Goal: Information Seeking & Learning: Compare options

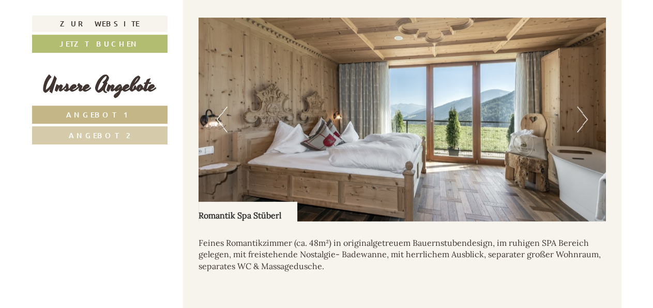
scroll to position [1399, 0]
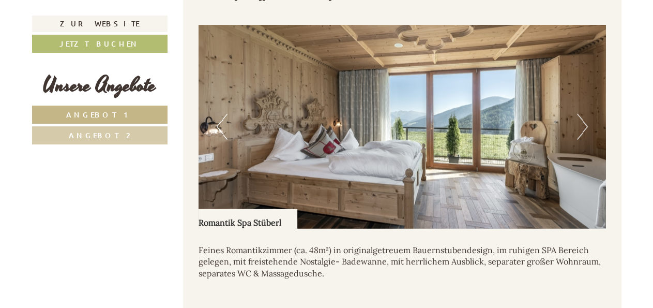
click at [582, 114] on button "Next" at bounding box center [582, 127] width 11 height 26
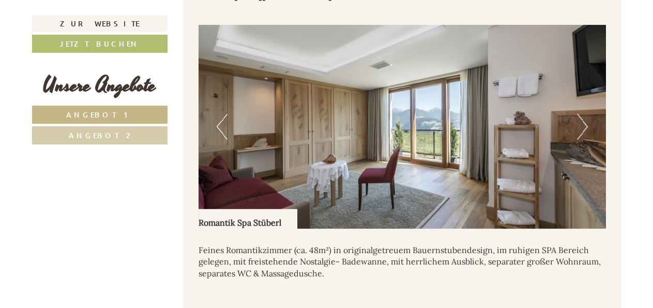
click at [582, 114] on button "Next" at bounding box center [582, 127] width 11 height 26
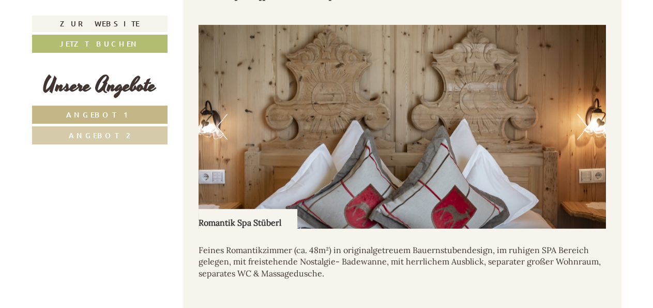
click at [582, 114] on button "Next" at bounding box center [582, 127] width 11 height 26
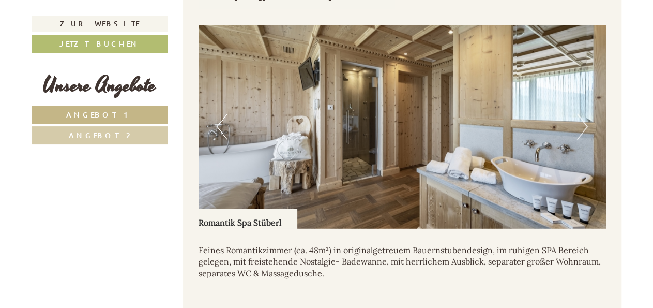
click at [582, 114] on button "Next" at bounding box center [582, 127] width 11 height 26
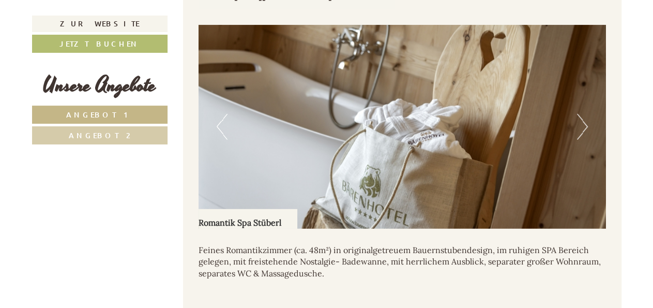
click at [582, 114] on button "Next" at bounding box center [582, 127] width 11 height 26
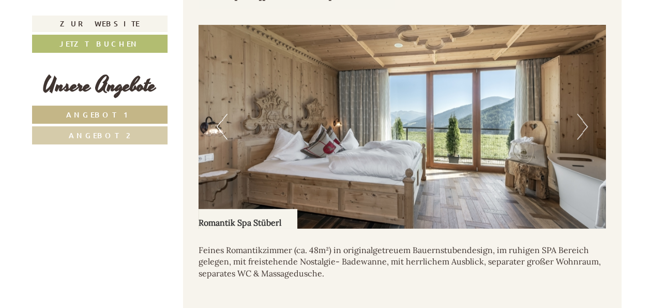
click at [582, 114] on button "Next" at bounding box center [582, 127] width 11 height 26
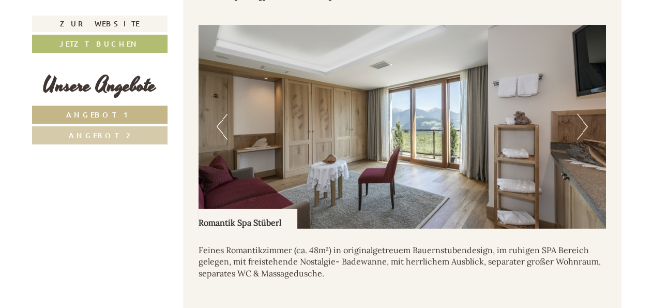
click at [582, 114] on button "Next" at bounding box center [582, 127] width 11 height 26
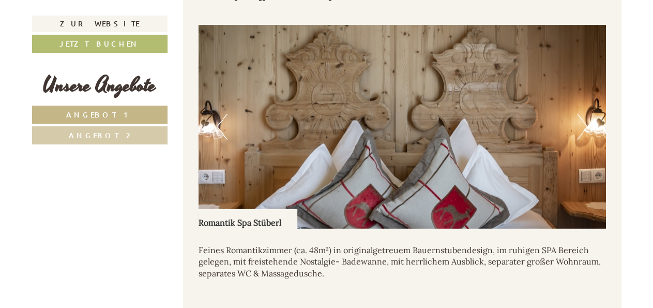
click at [582, 114] on button "Next" at bounding box center [582, 127] width 11 height 26
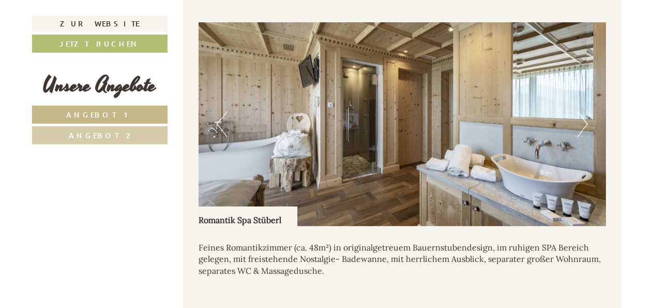
scroll to position [1385, 0]
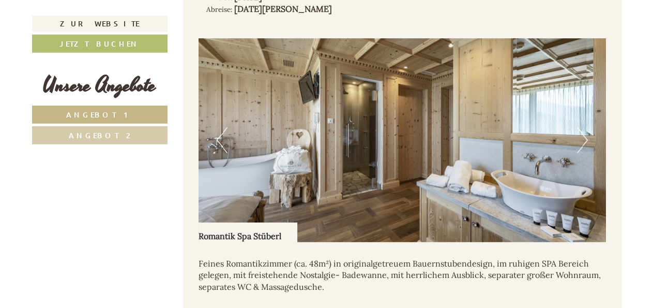
click at [583, 128] on button "Next" at bounding box center [582, 140] width 11 height 26
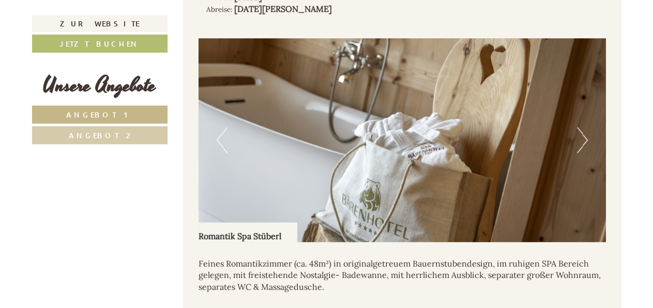
click at [583, 128] on button "Next" at bounding box center [582, 140] width 11 height 26
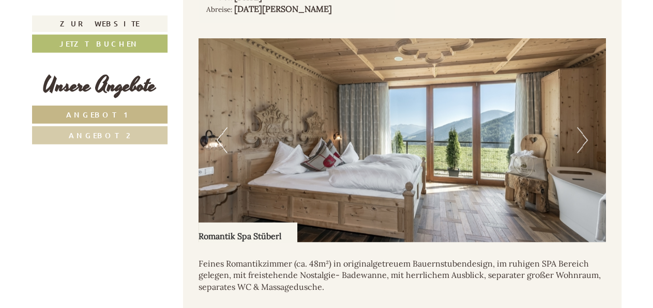
click at [583, 128] on button "Next" at bounding box center [582, 140] width 11 height 26
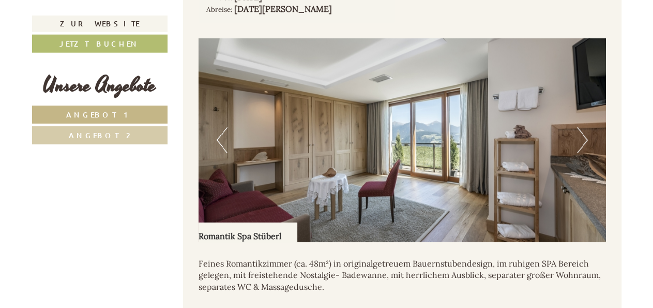
click at [583, 128] on button "Next" at bounding box center [582, 140] width 11 height 26
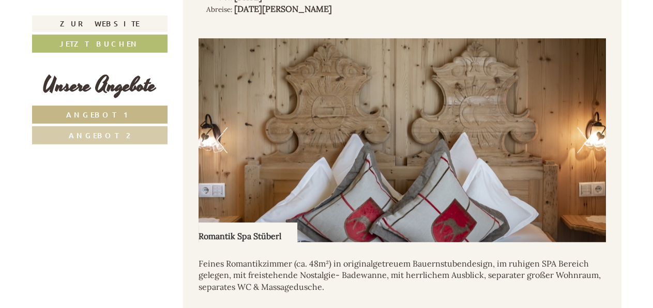
click at [583, 128] on button "Next" at bounding box center [582, 140] width 11 height 26
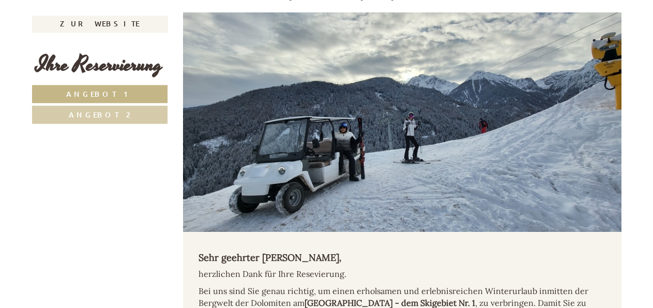
scroll to position [370, 0]
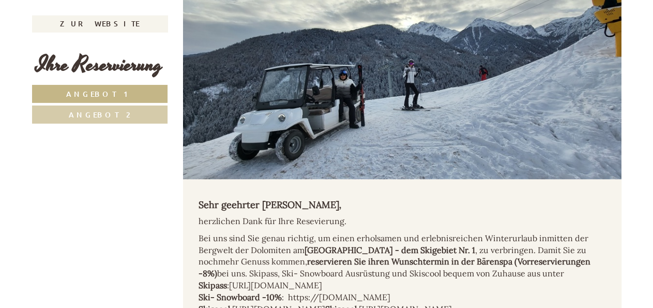
click at [101, 89] on link "Angebot 1" at bounding box center [100, 94] width 136 height 18
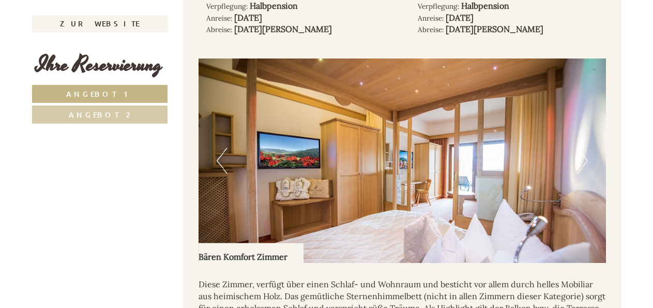
scroll to position [877, 0]
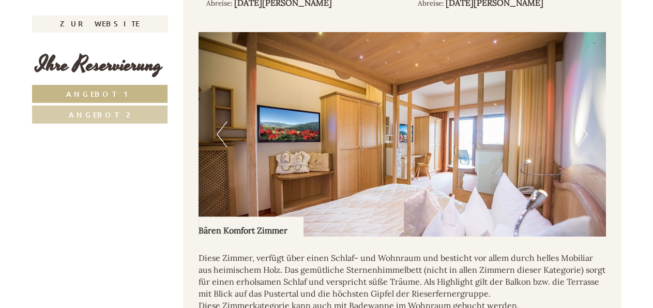
click at [585, 133] on button "Next" at bounding box center [582, 135] width 11 height 26
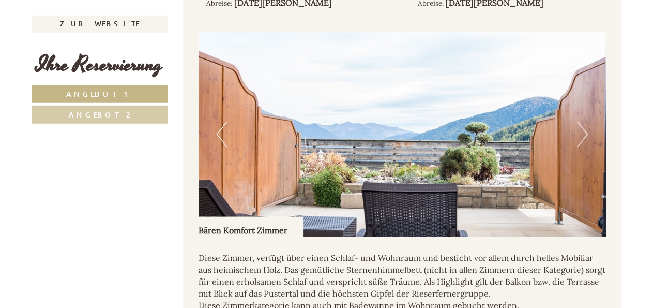
click at [585, 133] on button "Next" at bounding box center [582, 135] width 11 height 26
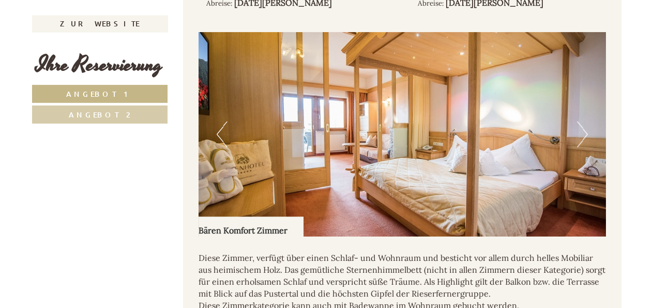
click at [585, 133] on button "Next" at bounding box center [582, 135] width 11 height 26
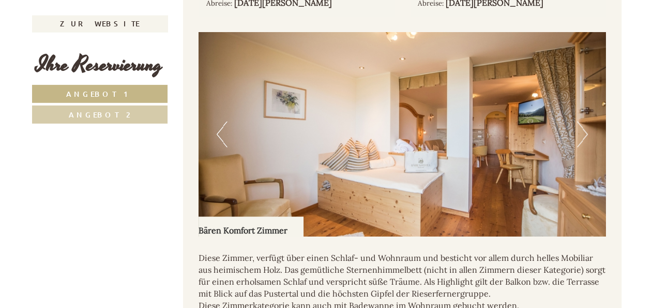
click at [585, 133] on button "Next" at bounding box center [582, 135] width 11 height 26
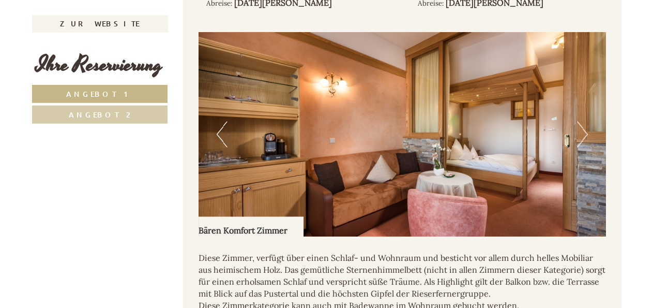
click at [585, 133] on button "Next" at bounding box center [582, 135] width 11 height 26
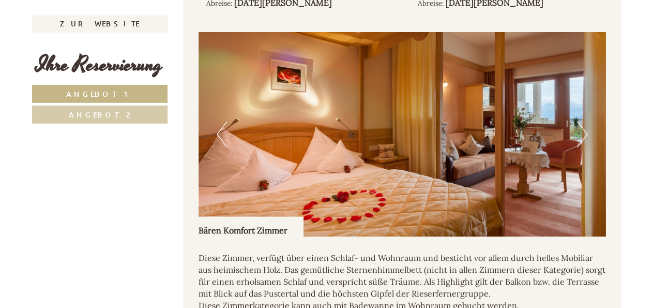
click at [585, 133] on button "Next" at bounding box center [582, 135] width 11 height 26
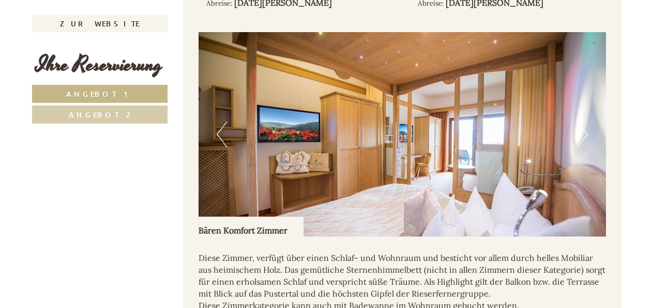
click at [585, 133] on button "Next" at bounding box center [582, 135] width 11 height 26
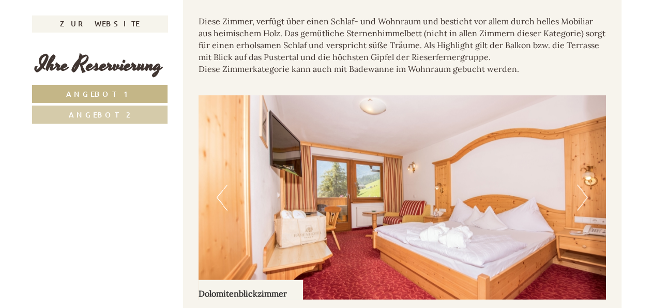
scroll to position [1135, 0]
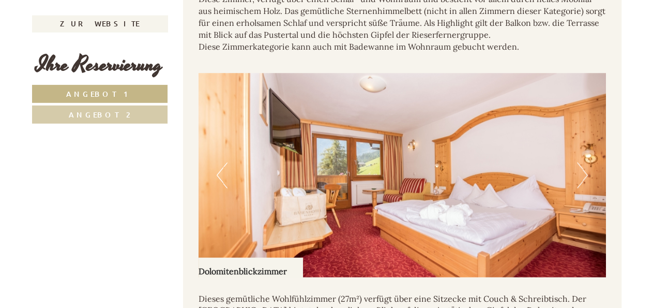
click at [85, 112] on span "Angebot 2" at bounding box center [100, 115] width 62 height 10
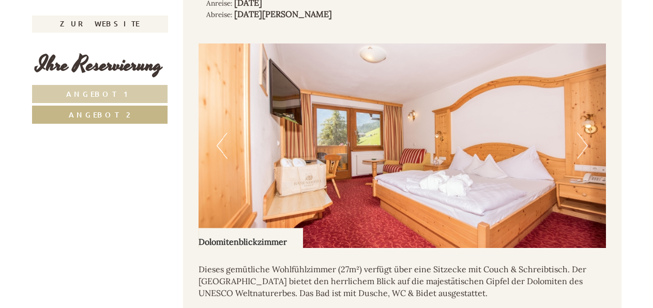
scroll to position [883, 0]
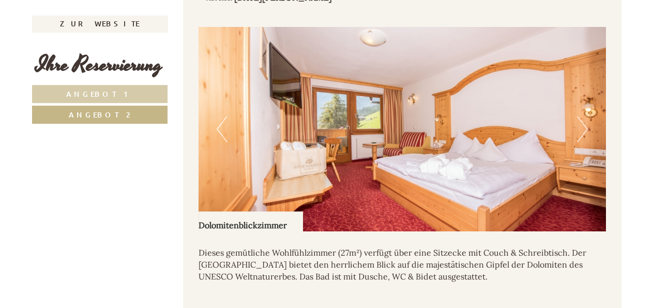
click at [582, 124] on button "Next" at bounding box center [582, 129] width 11 height 26
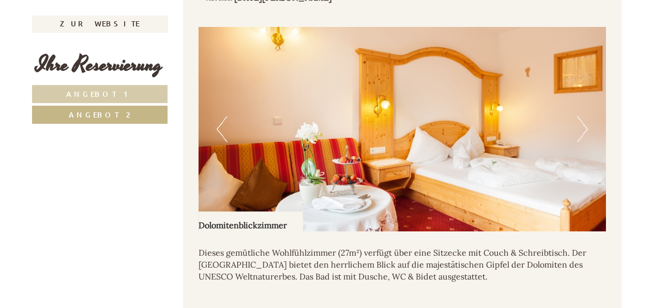
click at [582, 124] on button "Next" at bounding box center [582, 129] width 11 height 26
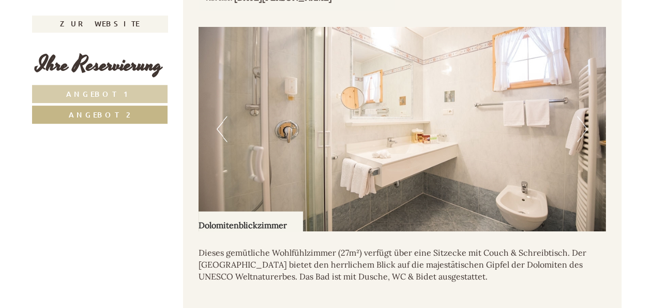
click at [582, 124] on button "Next" at bounding box center [582, 129] width 11 height 26
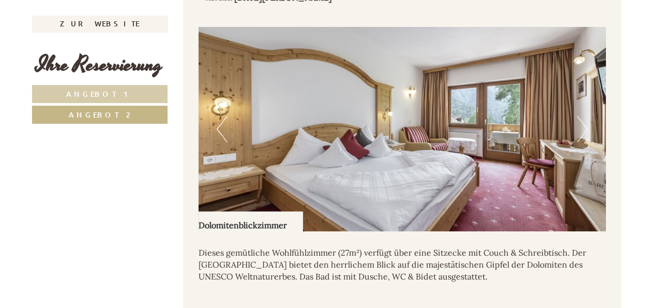
click at [582, 124] on button "Next" at bounding box center [582, 129] width 11 height 26
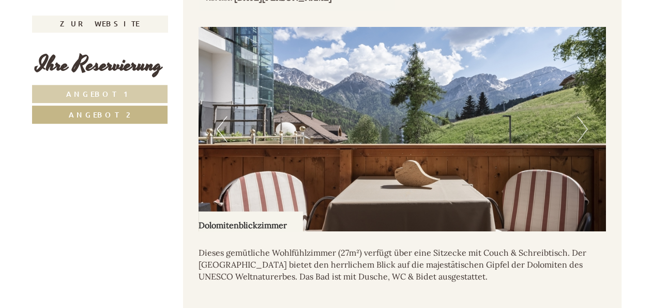
click at [587, 127] on button "Next" at bounding box center [582, 129] width 11 height 26
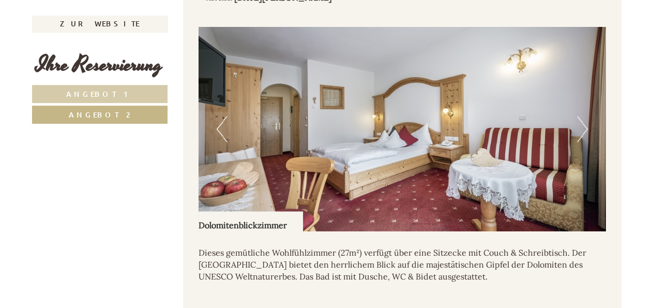
click at [586, 129] on button "Next" at bounding box center [582, 129] width 11 height 26
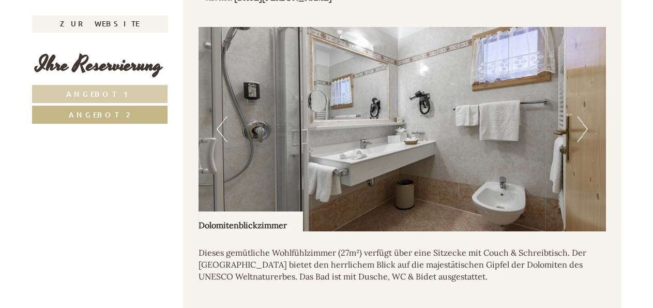
click at [586, 129] on button "Next" at bounding box center [582, 129] width 11 height 26
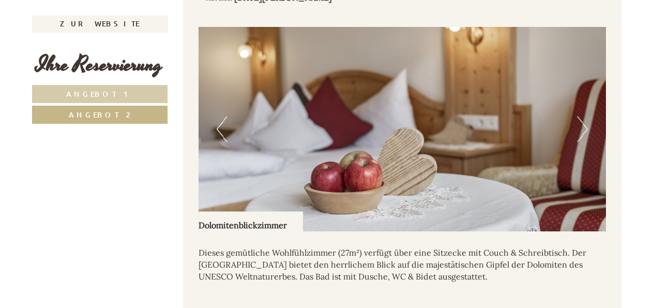
click at [586, 129] on button "Next" at bounding box center [582, 129] width 11 height 26
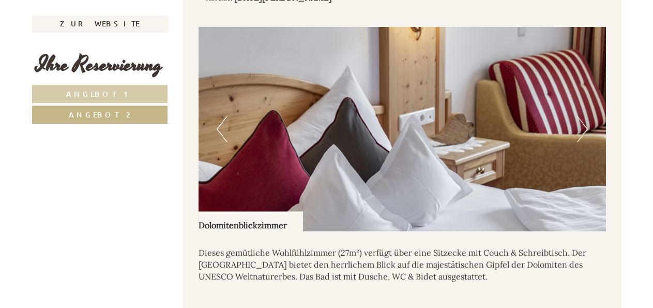
click at [586, 129] on button "Next" at bounding box center [582, 129] width 11 height 26
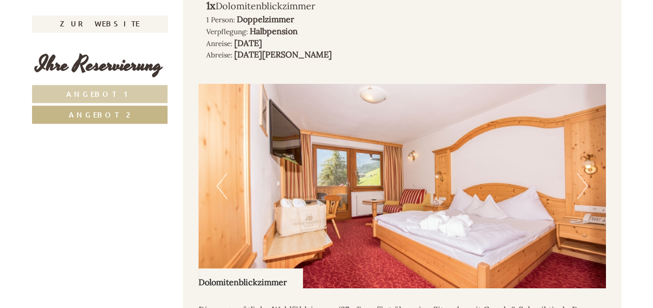
scroll to position [829, 0]
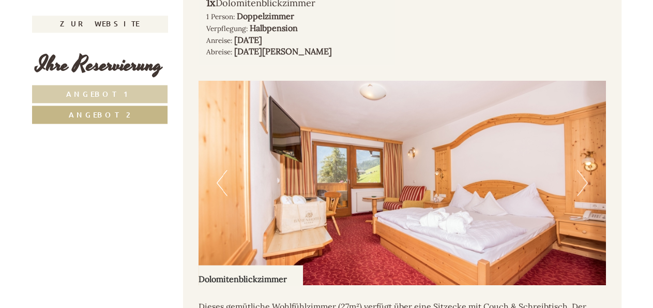
click at [88, 115] on span "Angebot 2" at bounding box center [100, 115] width 62 height 10
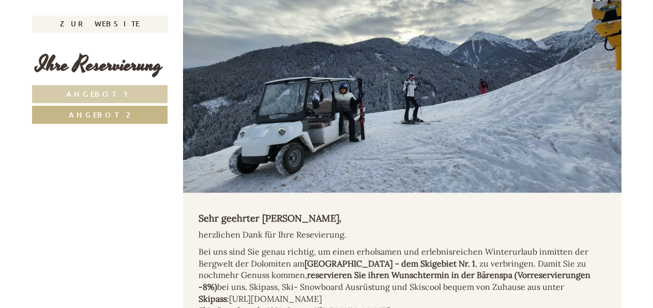
scroll to position [381, 0]
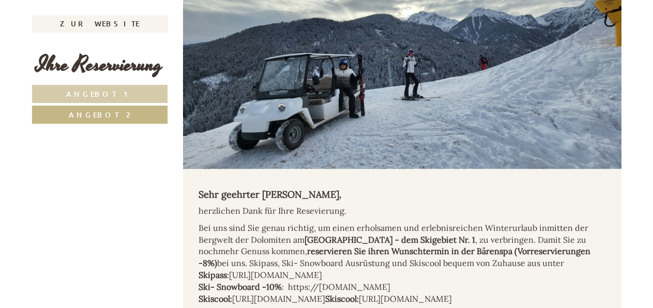
click at [111, 96] on span "Angebot 1" at bounding box center [99, 94] width 67 height 10
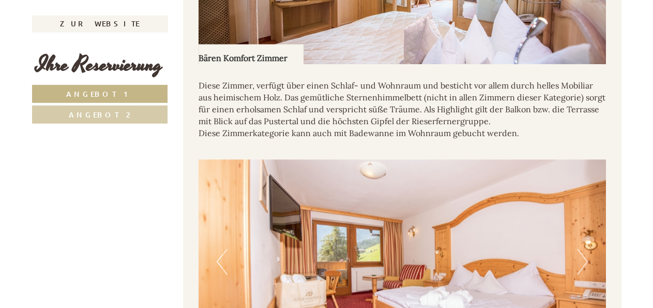
scroll to position [1038, 0]
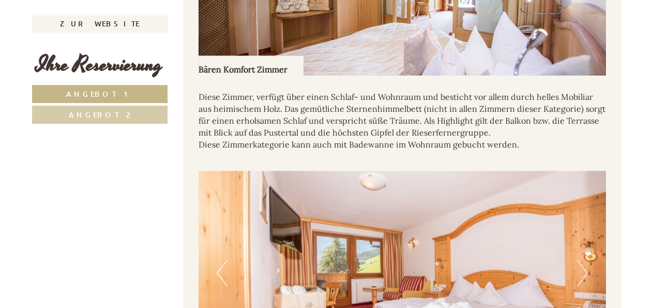
click at [109, 113] on span "Angebot 2" at bounding box center [100, 115] width 62 height 10
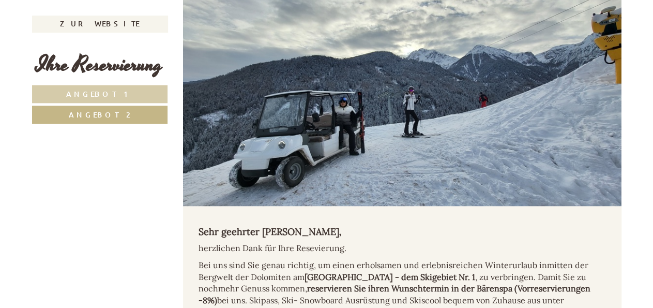
scroll to position [350, 0]
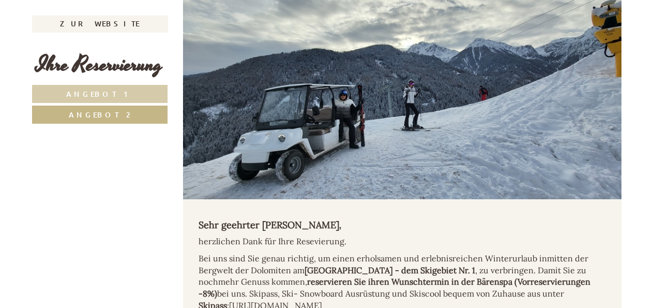
click at [113, 91] on span "Angebot 1" at bounding box center [99, 94] width 67 height 10
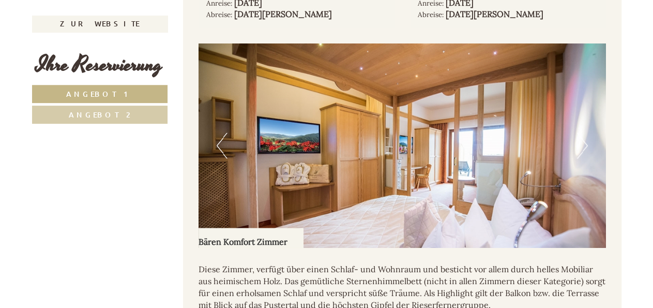
scroll to position [855, 0]
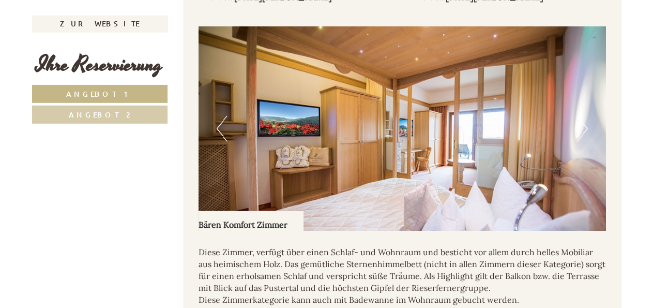
scroll to position [870, 0]
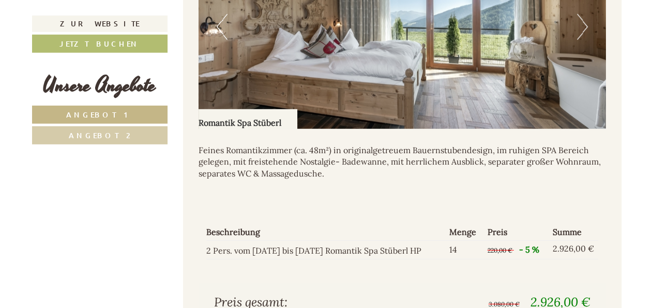
scroll to position [1491, 0]
